Goal: Information Seeking & Learning: Learn about a topic

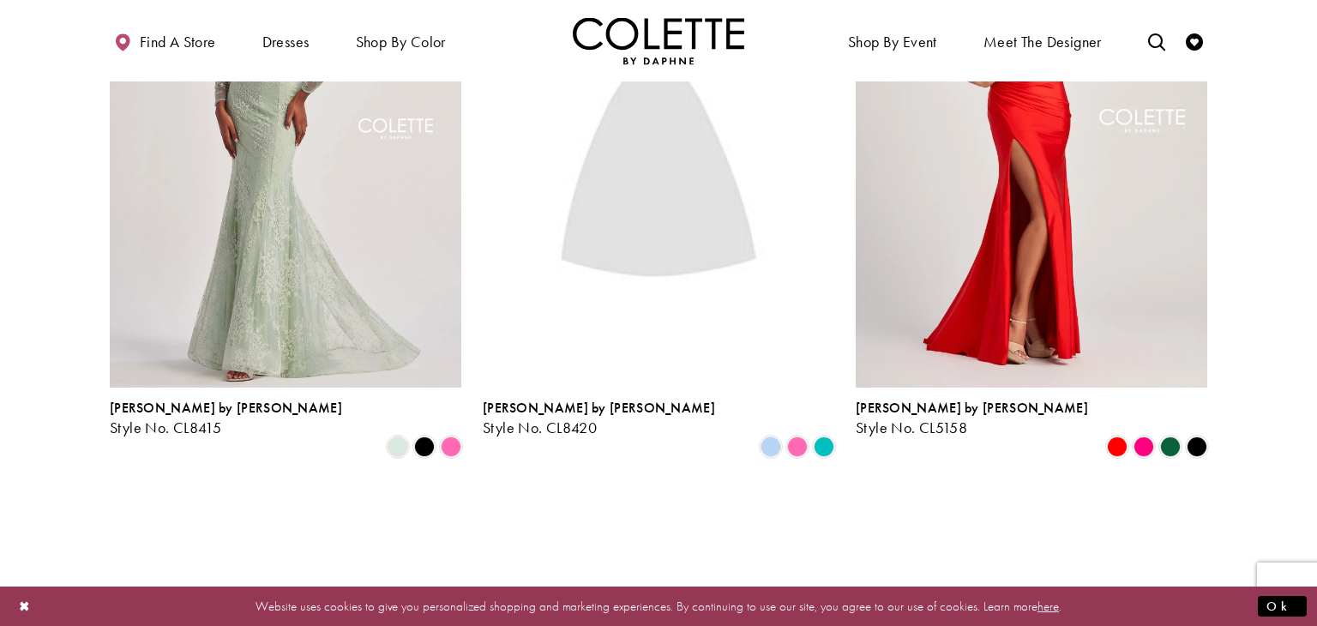
scroll to position [2546, 0]
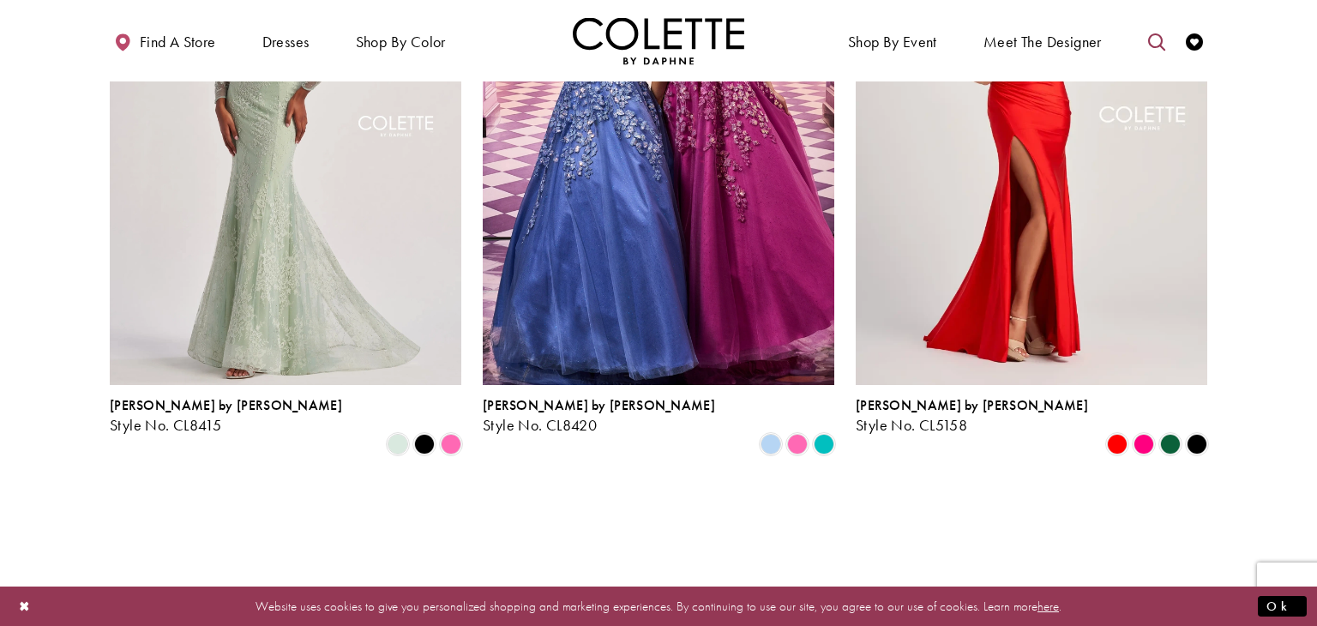
click at [1163, 34] on icon "Toggle search" at bounding box center [1157, 41] width 17 height 17
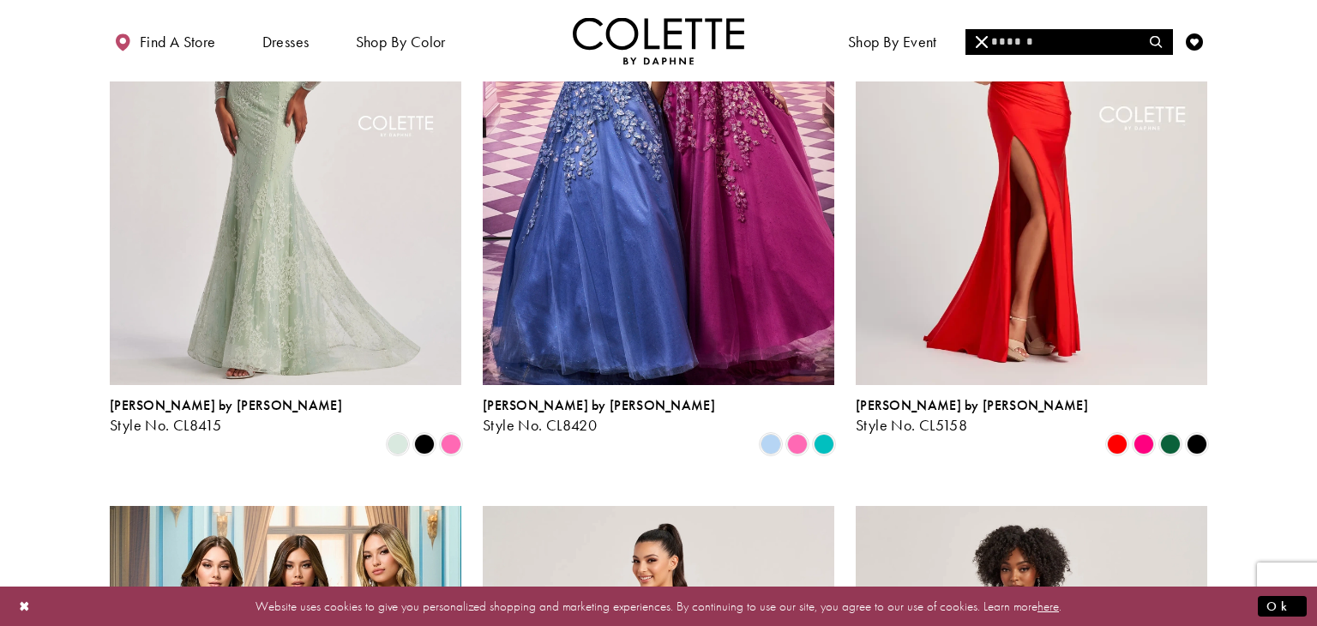
click at [1076, 45] on input "Search" at bounding box center [1069, 42] width 207 height 26
type input "******"
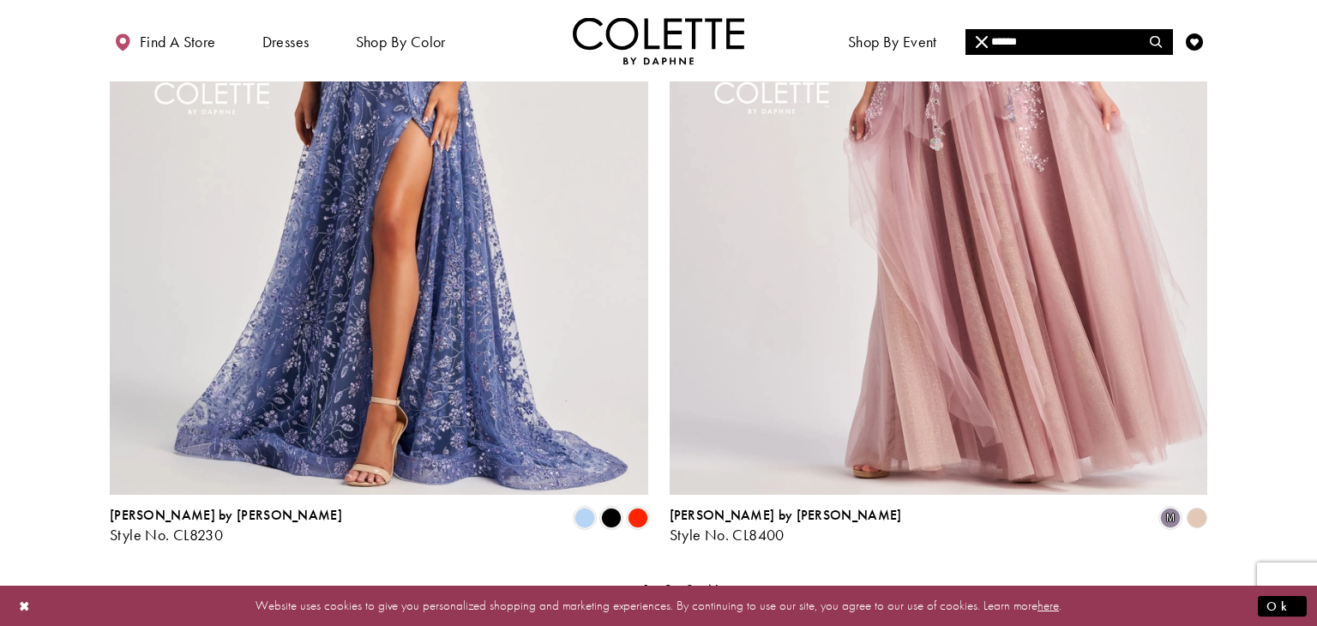
scroll to position [3324, 0]
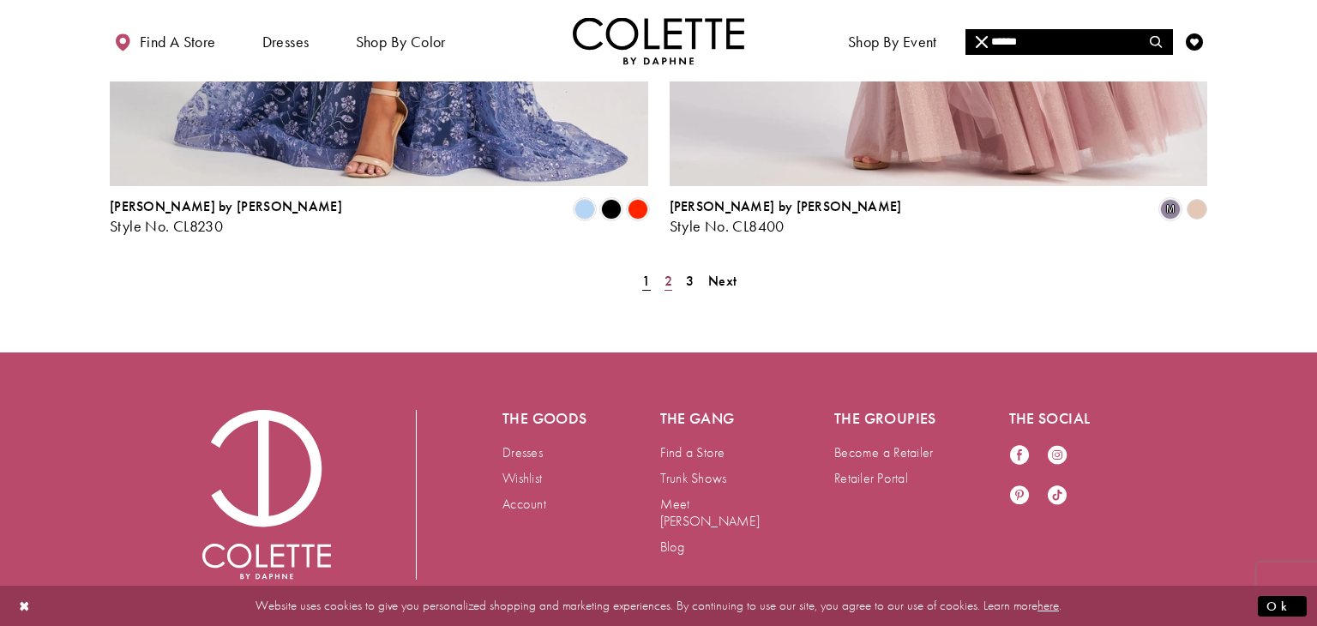
click at [663, 268] on link "2" at bounding box center [669, 280] width 18 height 25
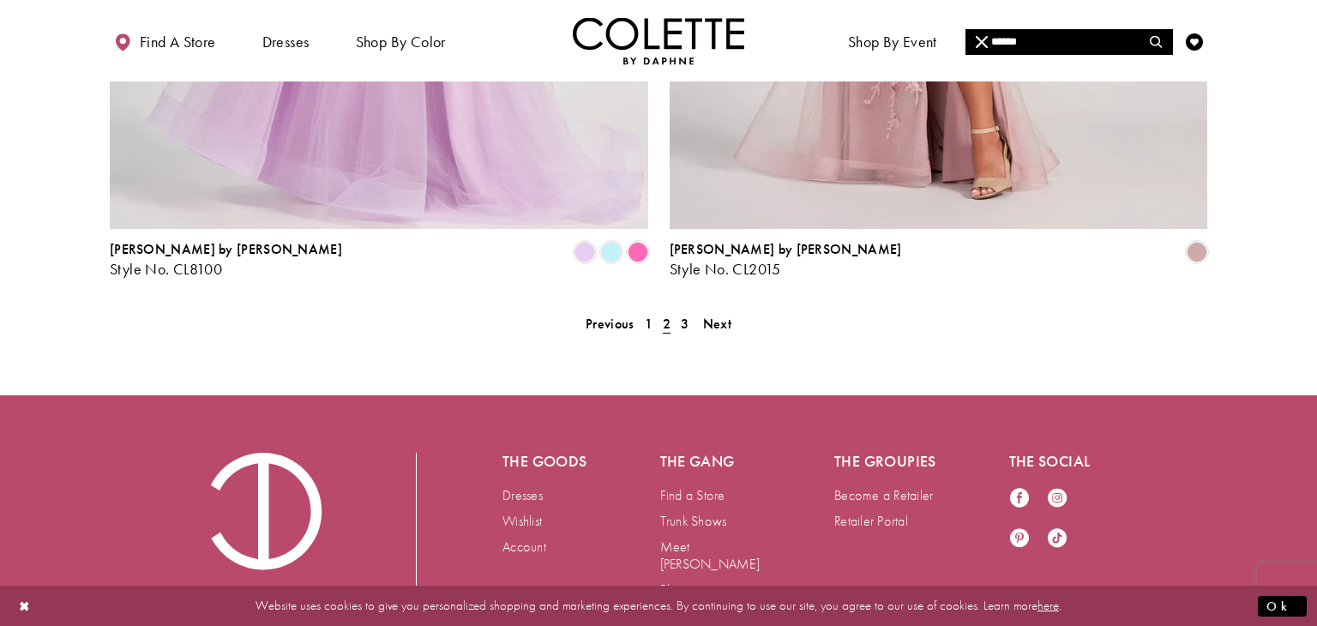
scroll to position [3282, 0]
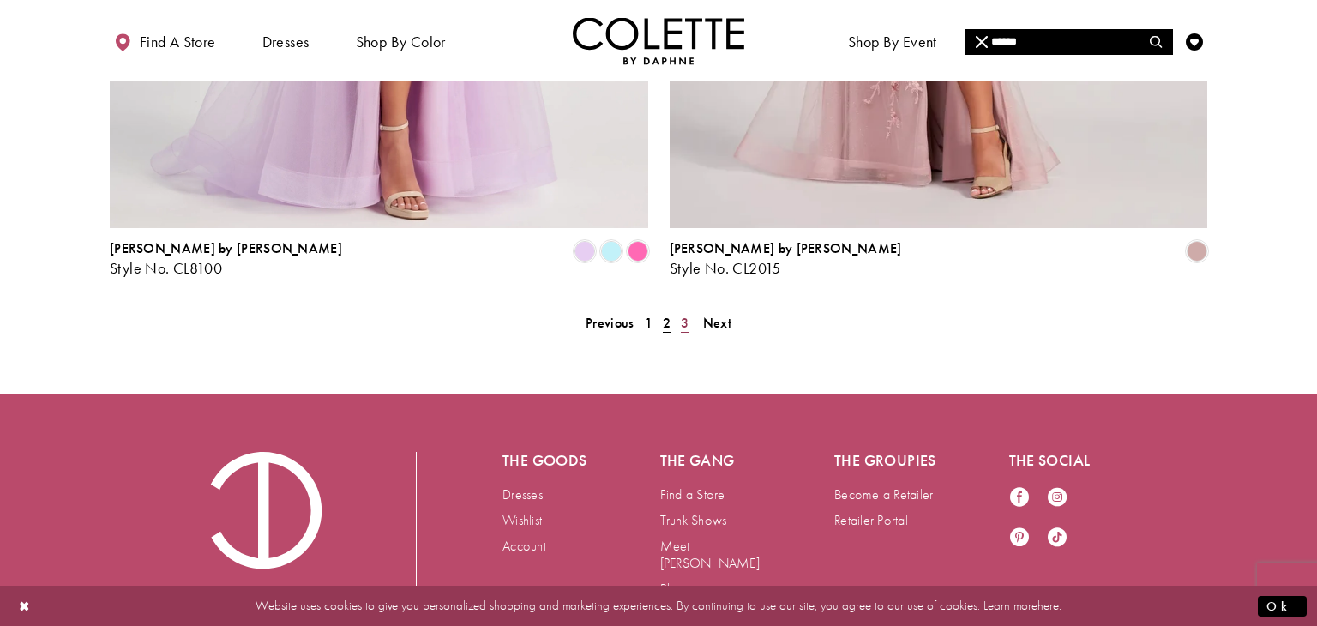
click at [686, 314] on span "3" at bounding box center [685, 323] width 8 height 18
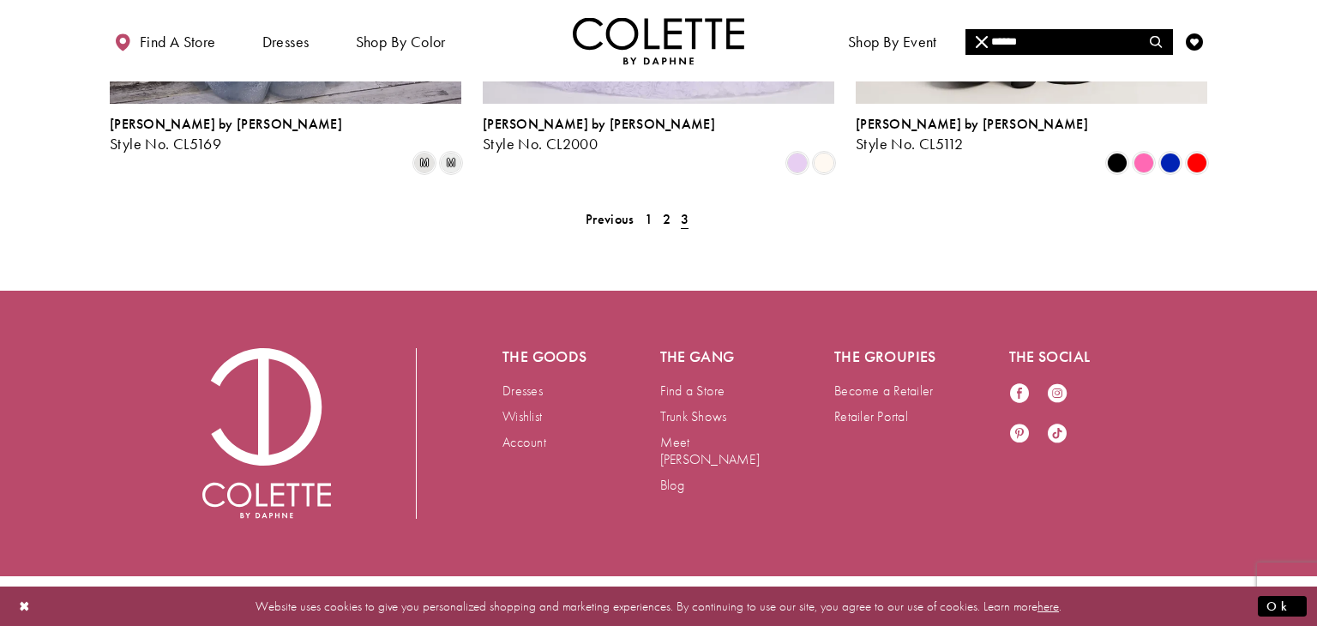
scroll to position [31, 0]
